Goal: Task Accomplishment & Management: Complete application form

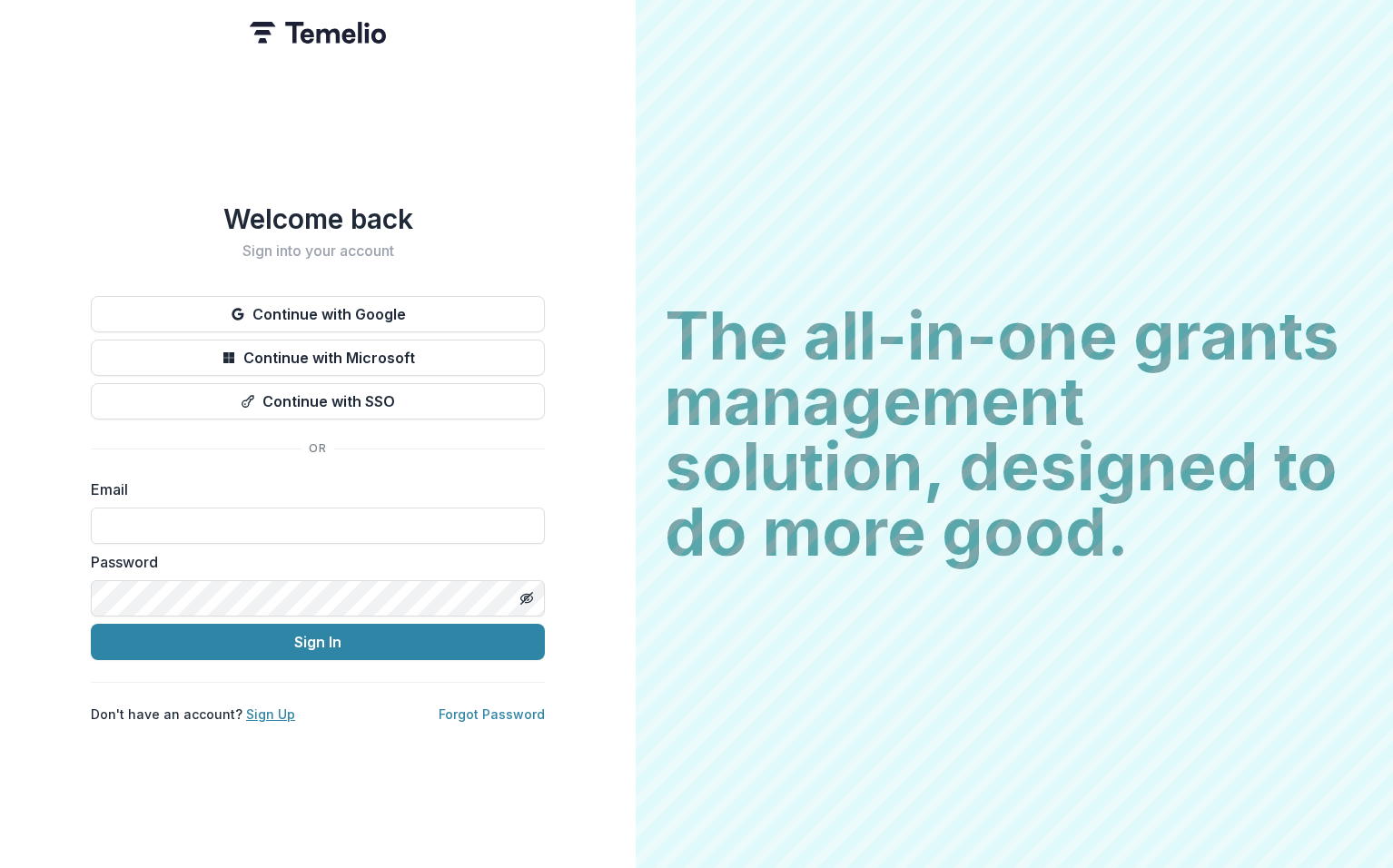
click at [262, 707] on link "Sign Up" at bounding box center [271, 714] width 49 height 15
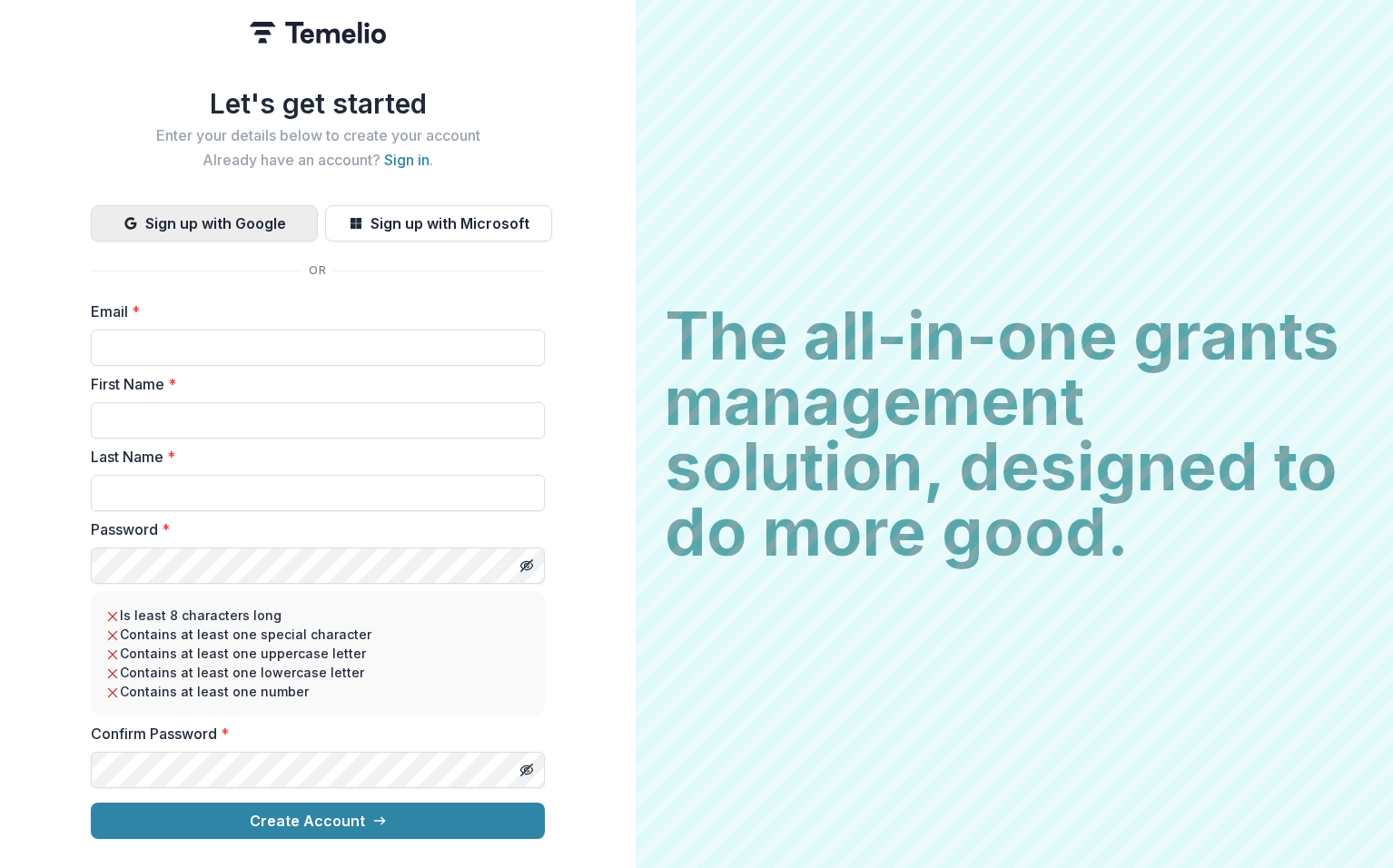
click at [202, 224] on button "Sign up with Google" at bounding box center [204, 223] width 227 height 37
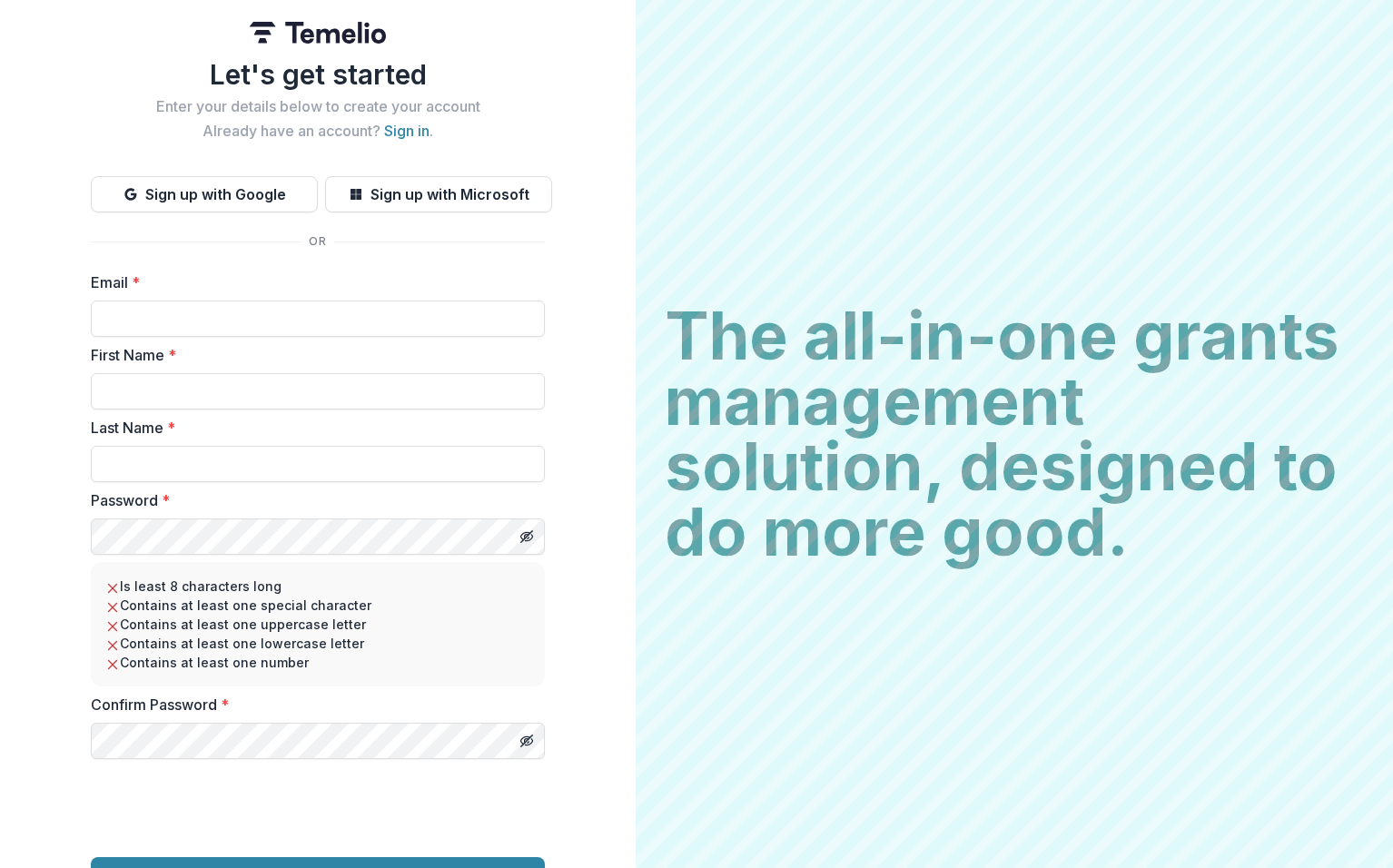
scroll to position [44, 0]
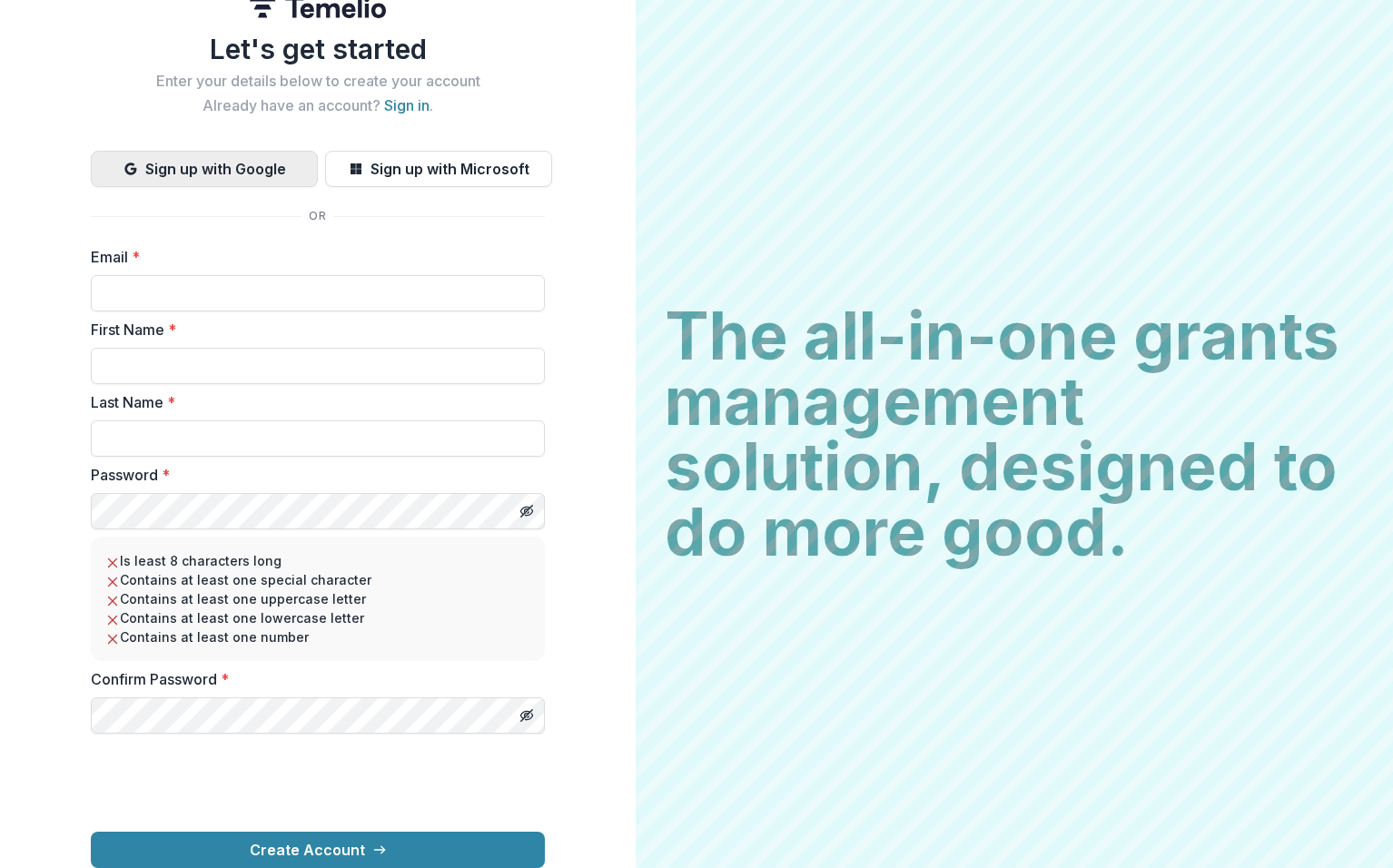
click at [176, 151] on button "Sign up with Google" at bounding box center [204, 169] width 227 height 37
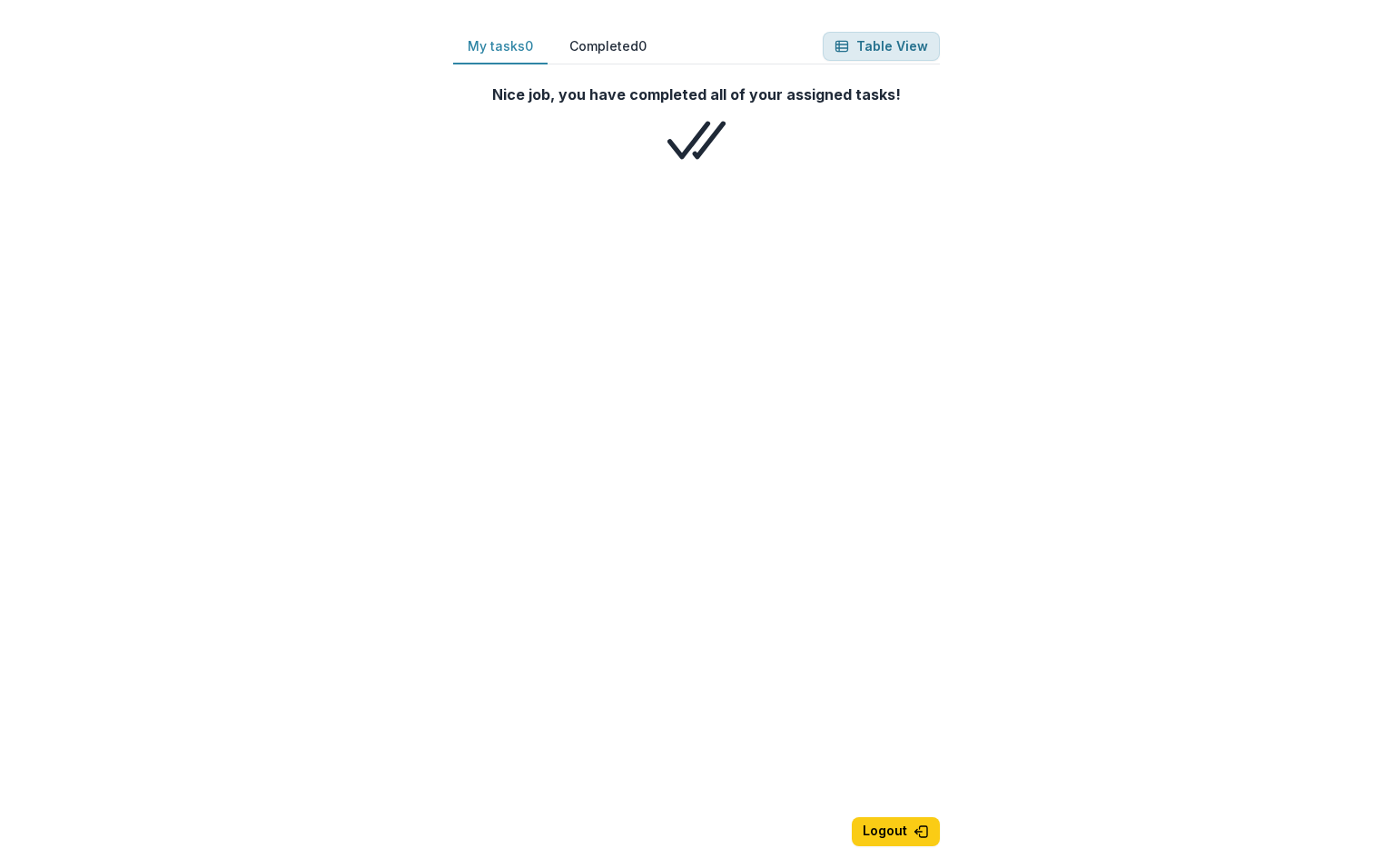
click at [875, 46] on button "Table View" at bounding box center [881, 46] width 117 height 29
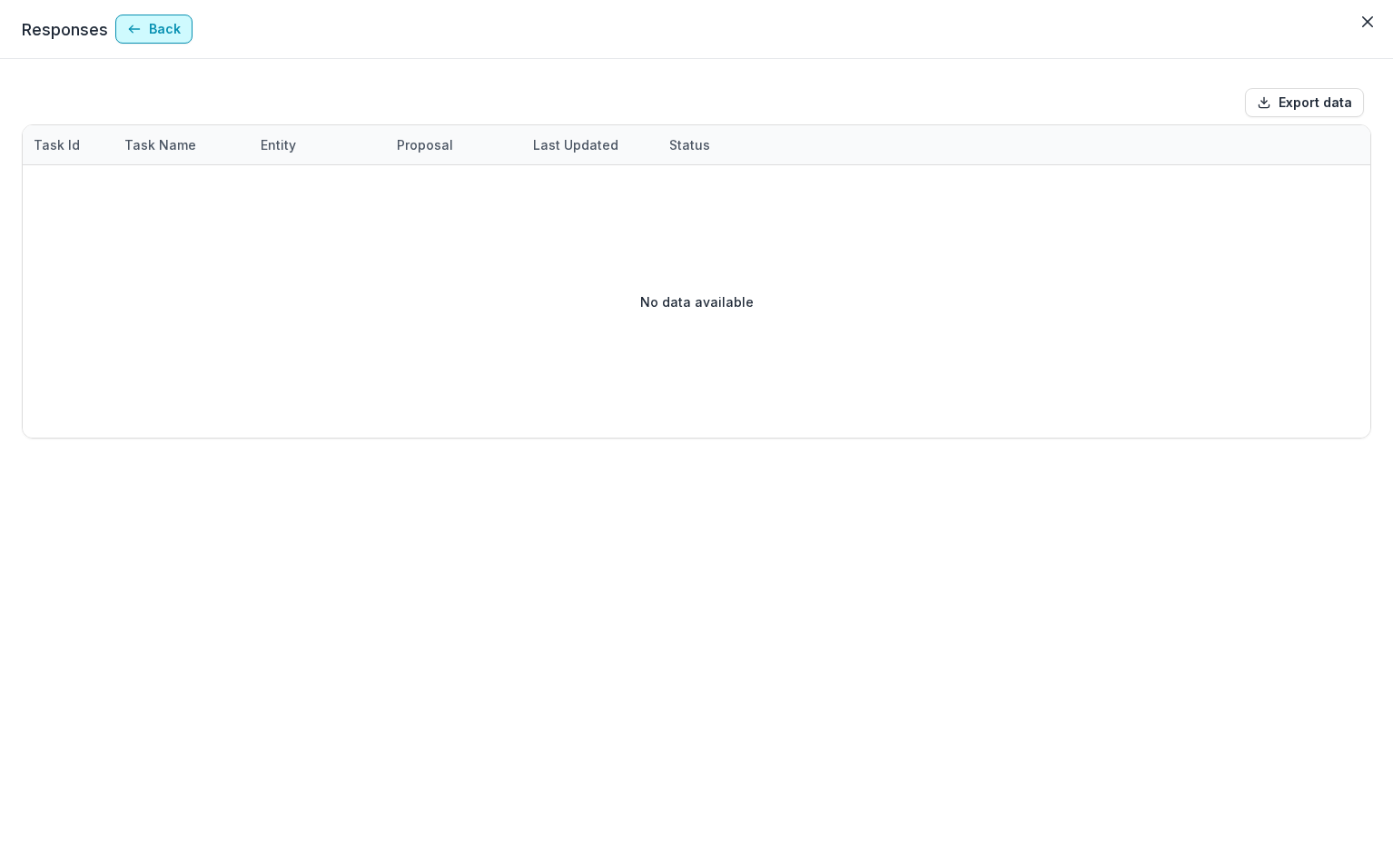
click at [148, 31] on button "Back" at bounding box center [154, 29] width 77 height 29
